Goal: Information Seeking & Learning: Learn about a topic

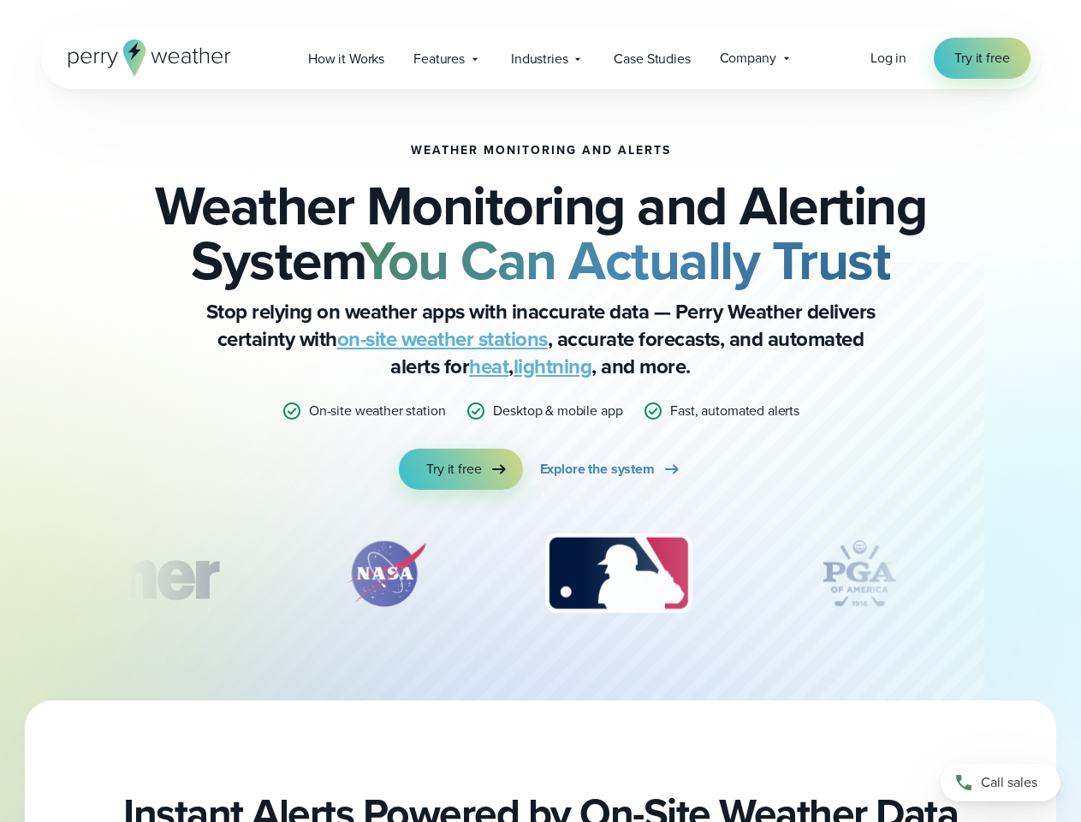
click at [540, 411] on p "Desktop & mobile app" at bounding box center [557, 411] width 129 height 21
click at [540, 58] on span "Industries" at bounding box center [539, 59] width 57 height 21
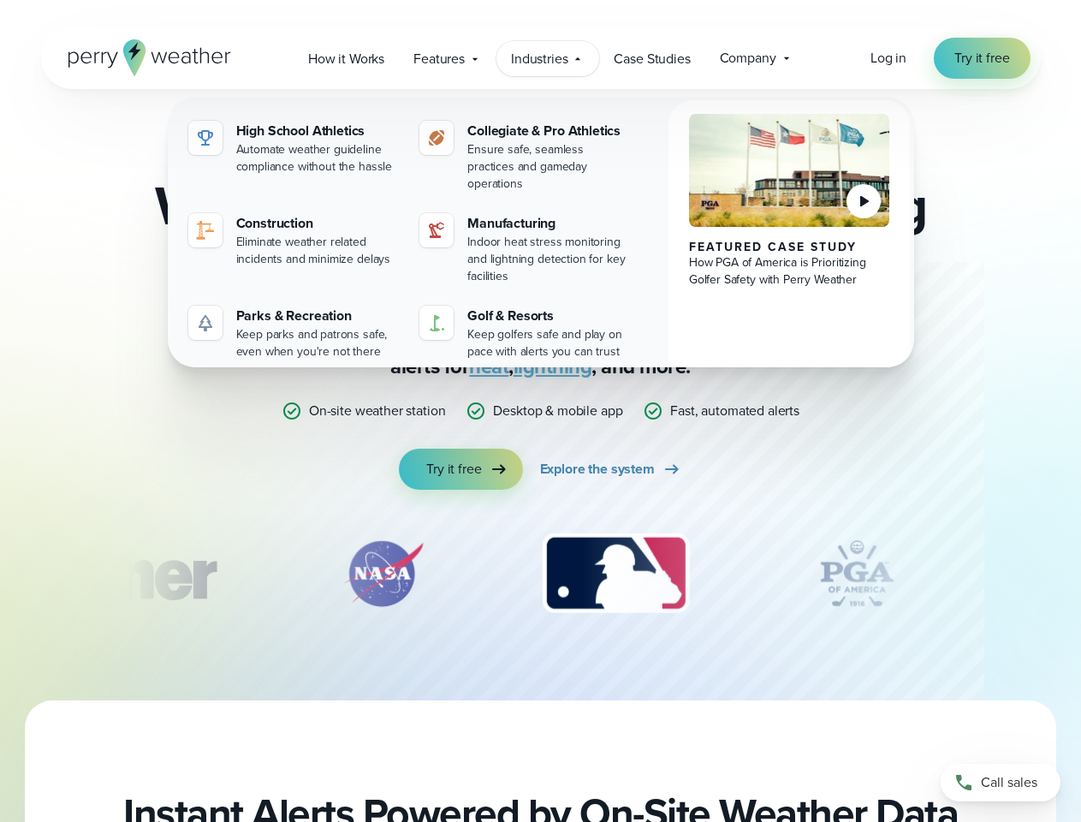
click at [541, 574] on img "3 of 12" at bounding box center [616, 574] width 181 height 86
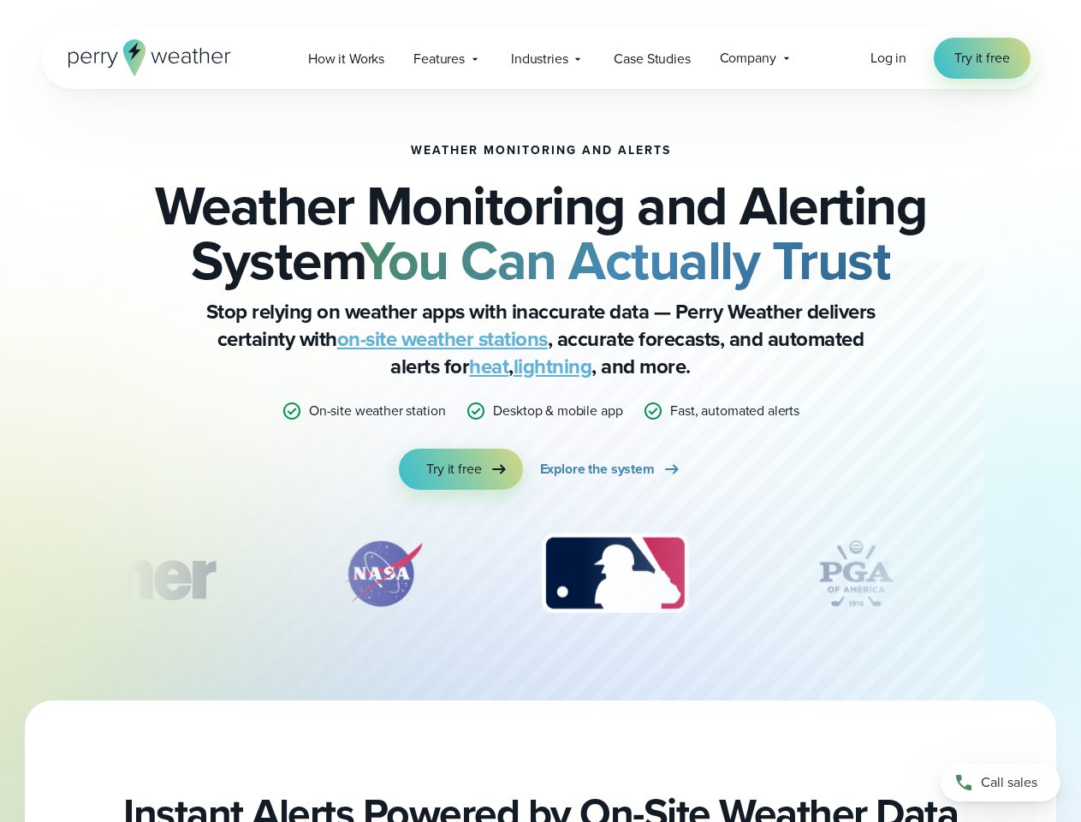
click at [0, 574] on div "Weather Monitoring and Alerts Weather Monitoring and Alerting System You Can Ac…" at bounding box center [540, 394] width 1081 height 611
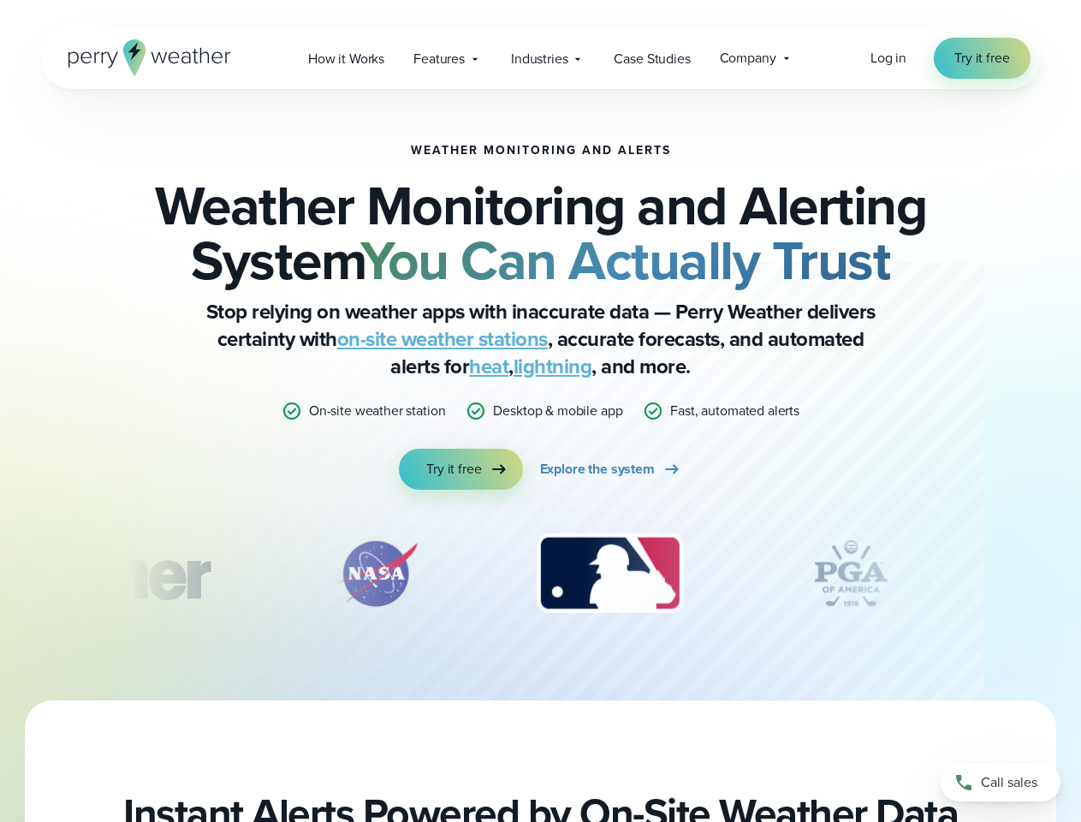
click at [0, 574] on div "Weather Monitoring and Alerts Weather Monitoring and Alerting System You Can Ac…" at bounding box center [540, 394] width 1081 height 611
